Goal: Transaction & Acquisition: Purchase product/service

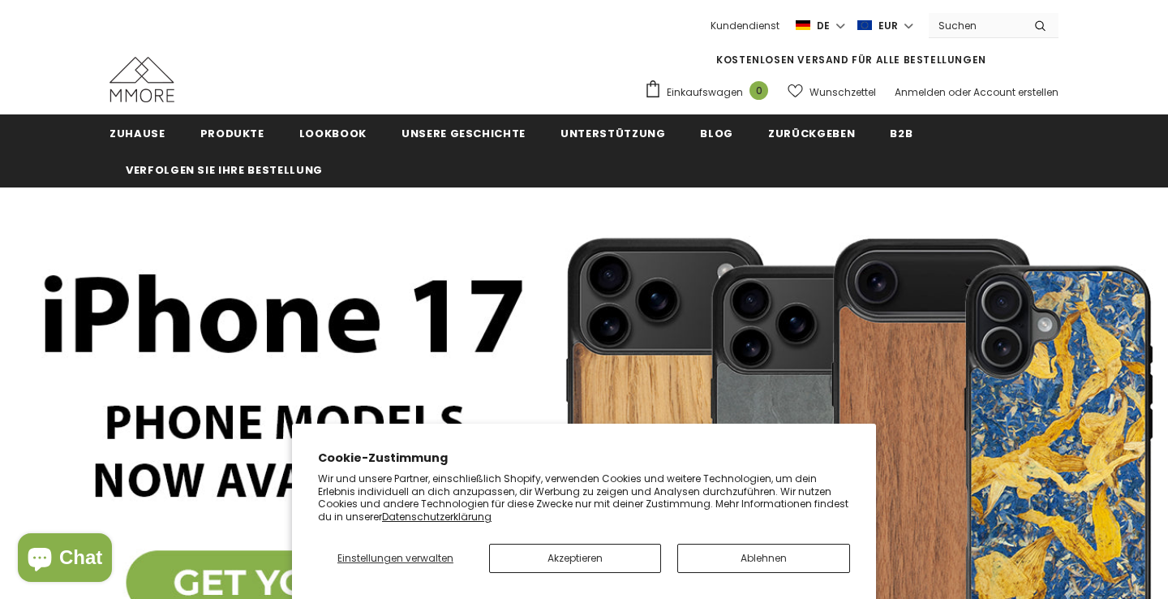
click at [738, 567] on button "Ablehnen" at bounding box center [763, 558] width 173 height 29
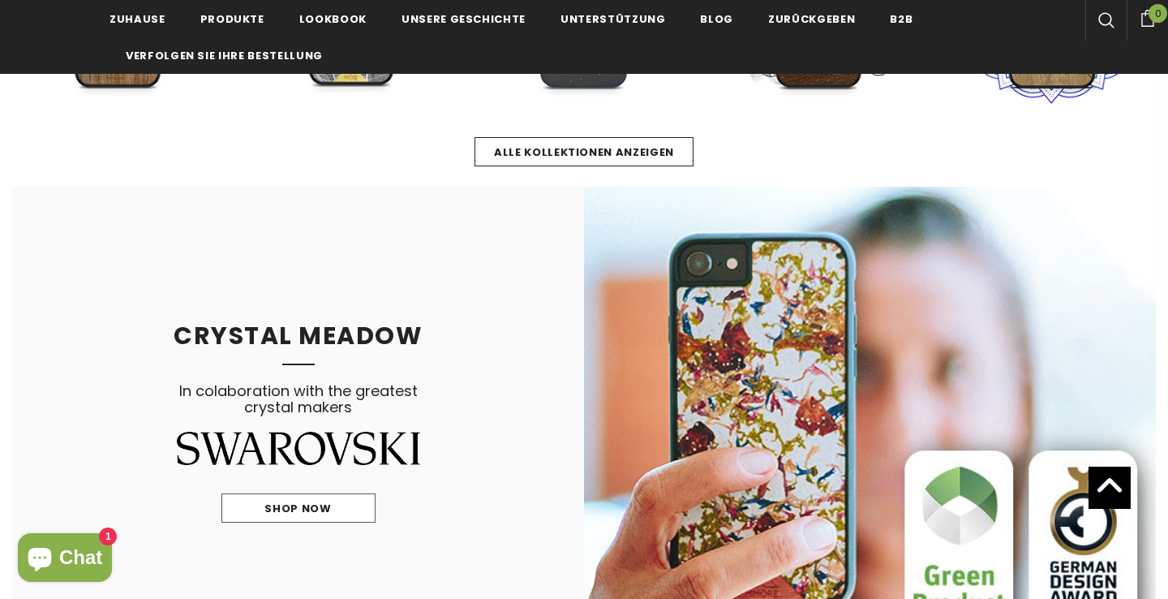
scroll to position [808, 0]
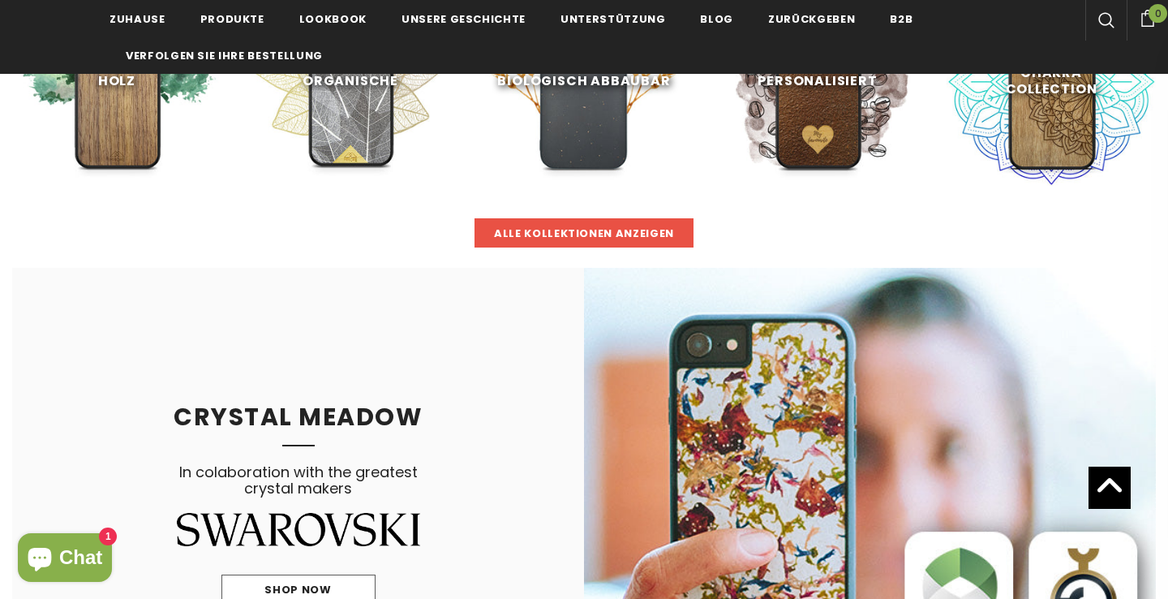
click at [544, 224] on link "Alle Kollektionen anzeigen" at bounding box center [584, 232] width 219 height 29
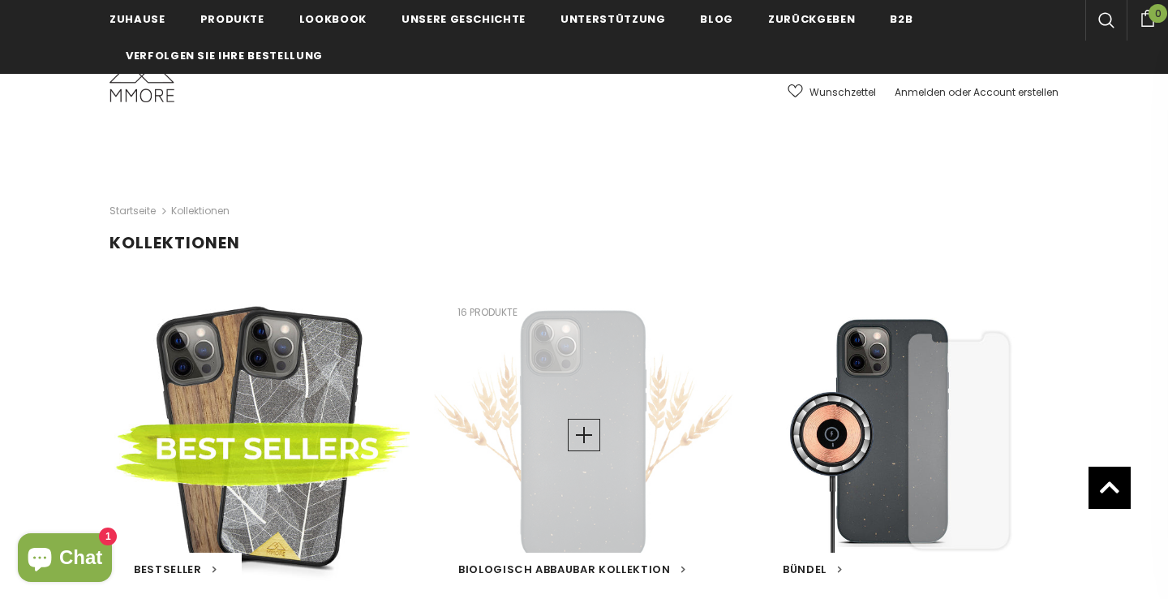
click at [616, 455] on div "Biologisch abbaubar Kollektion 16 Produkte" at bounding box center [584, 435] width 300 height 300
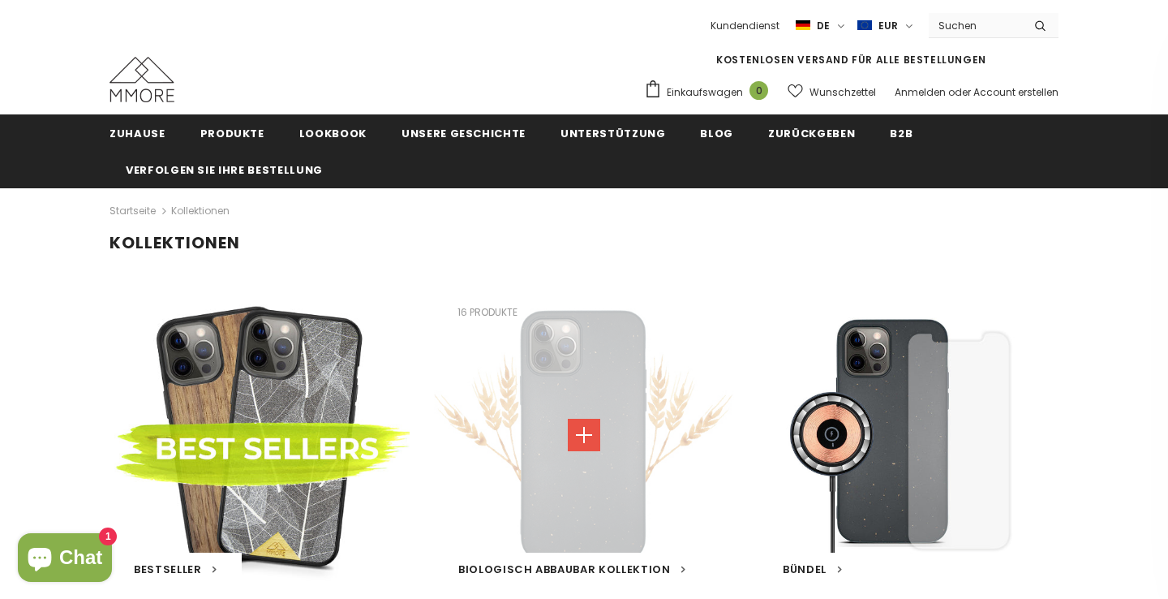
click at [583, 429] on link at bounding box center [584, 435] width 32 height 32
